Goal: Check status: Check status

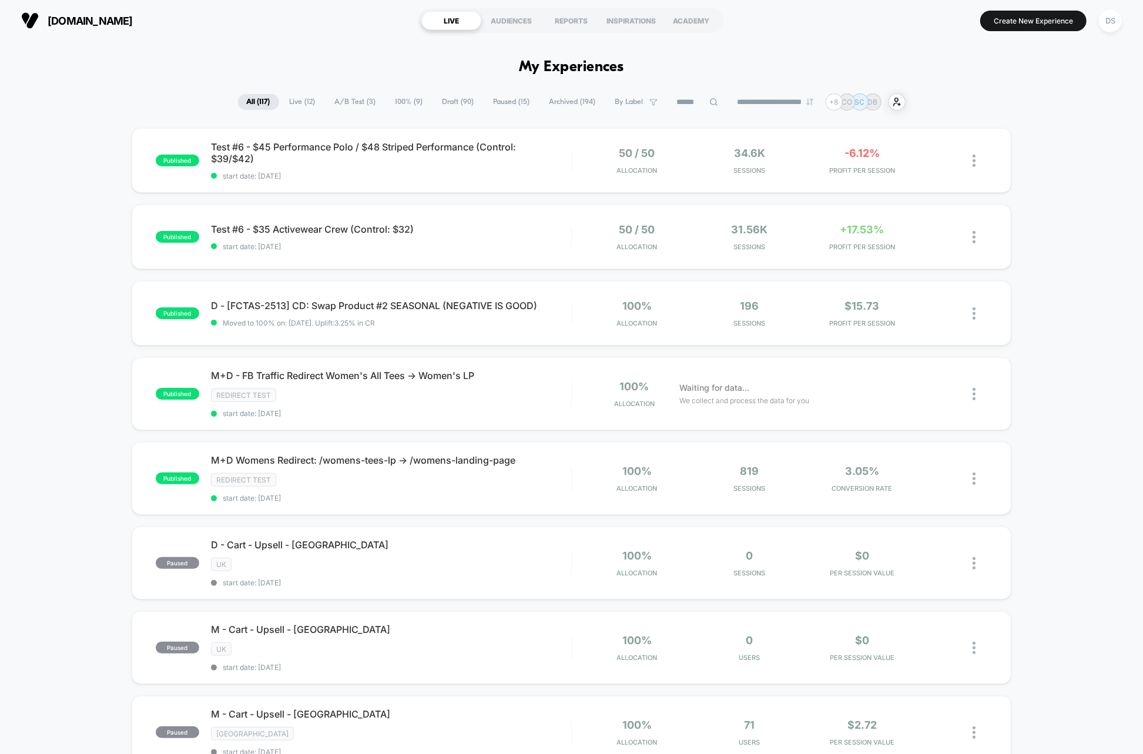
drag, startPoint x: 173, startPoint y: 279, endPoint x: 170, endPoint y: 113, distance: 165.8
drag, startPoint x: 170, startPoint y: 85, endPoint x: 551, endPoint y: 312, distance: 443.3
click at [515, 247] on span "start date: [DATE]" at bounding box center [391, 246] width 360 height 9
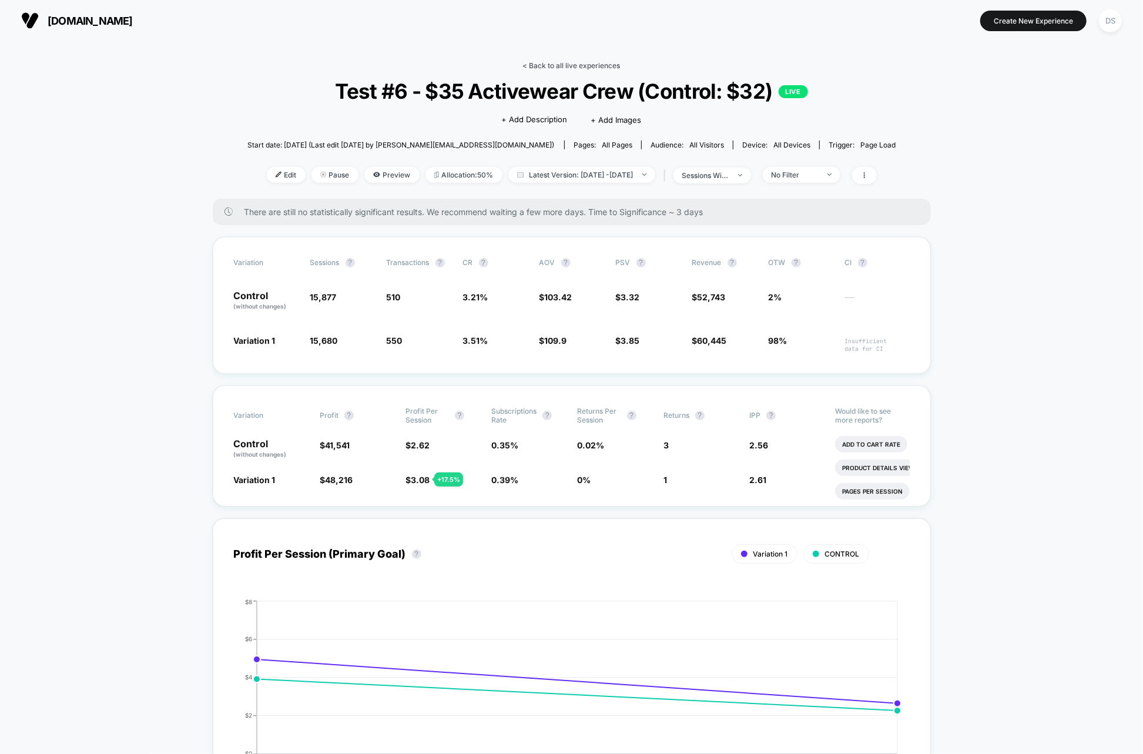
click at [538, 61] on link "< Back to all live experiences" at bounding box center [572, 65] width 98 height 9
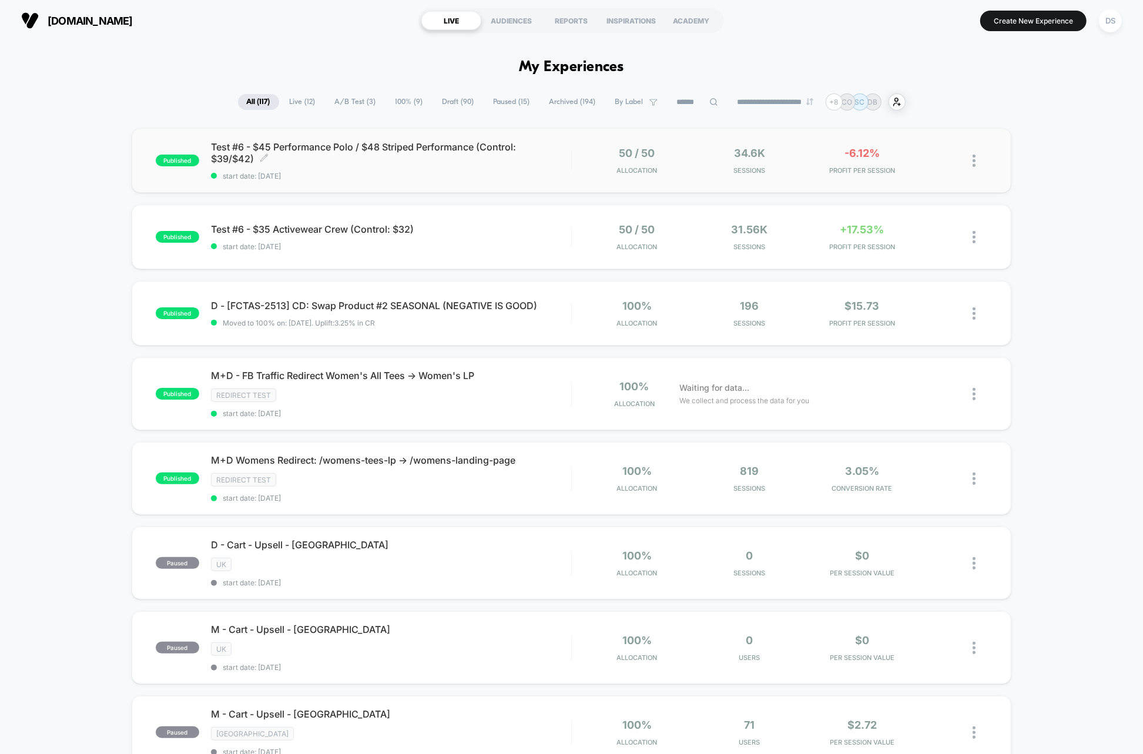
click at [490, 172] on span "start date: [DATE]" at bounding box center [391, 176] width 360 height 9
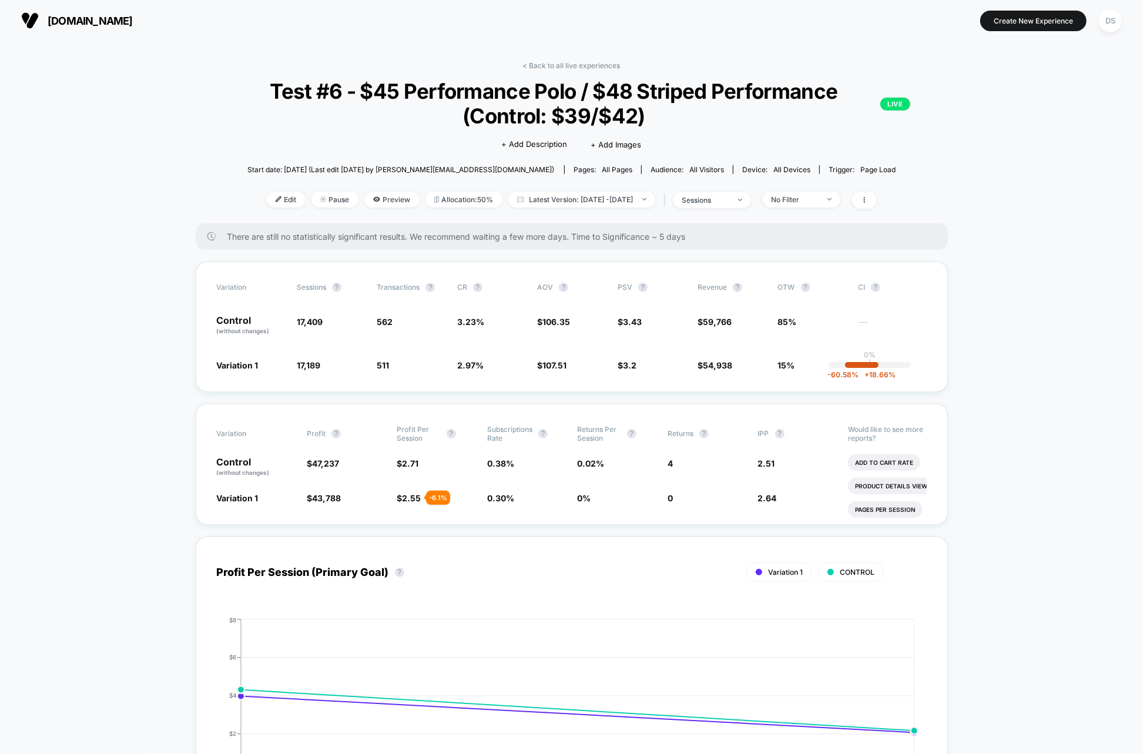
click at [566, 63] on link "< Back to all live experiences" at bounding box center [572, 65] width 98 height 9
